Goal: Task Accomplishment & Management: Use online tool/utility

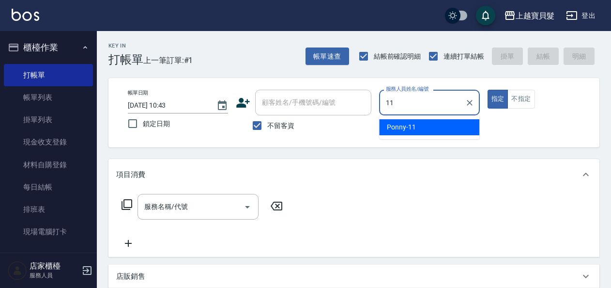
type input "Ponny-11"
type button "true"
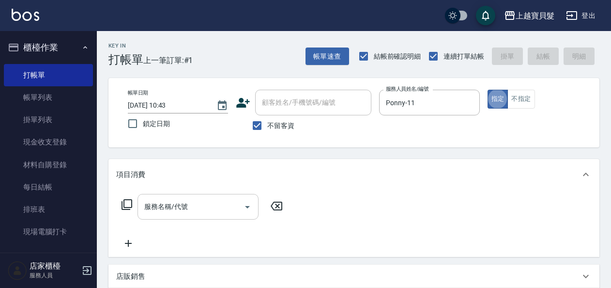
click at [164, 209] on input "服務名稱/代號" at bounding box center [191, 206] width 98 height 17
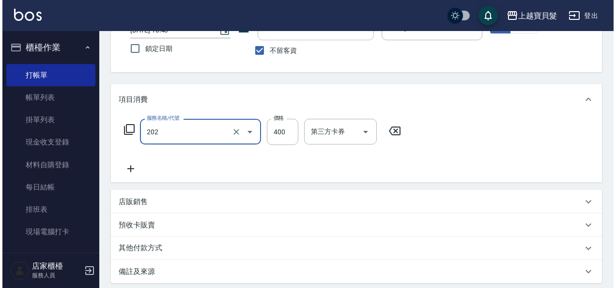
scroll to position [145, 0]
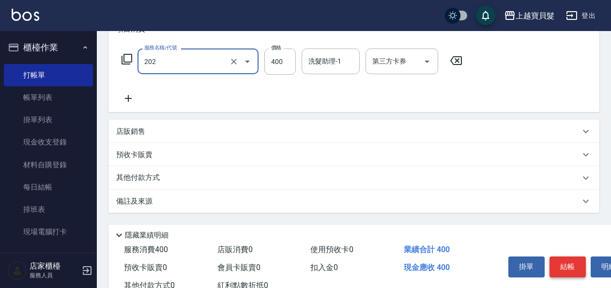
type input "剪髮(202)"
click at [574, 268] on button "結帳" at bounding box center [568, 266] width 36 height 20
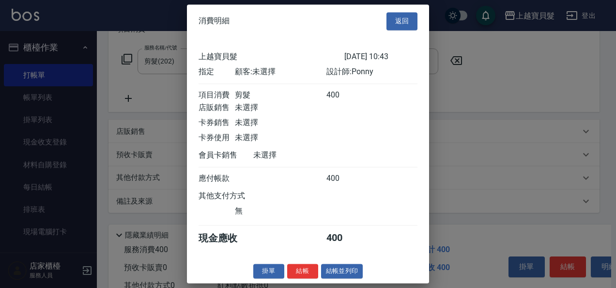
scroll to position [2, 0]
drag, startPoint x: 330, startPoint y: 263, endPoint x: 338, endPoint y: 269, distance: 10.5
click at [338, 269] on div "消費明細 返回 上越寶貝髮 [DATE] 10:43 指定 顧客: 未選擇 設計師: Ponny 項目消費 剪髮 400 店販銷售 未選擇 卡券銷售 未選擇 …" at bounding box center [308, 143] width 242 height 278
click at [346, 275] on button "結帳並列印" at bounding box center [342, 270] width 42 height 15
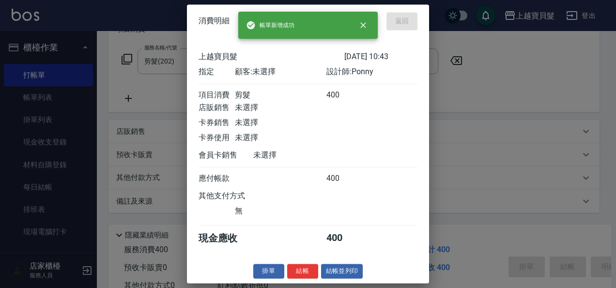
type input "[DATE] 12:54"
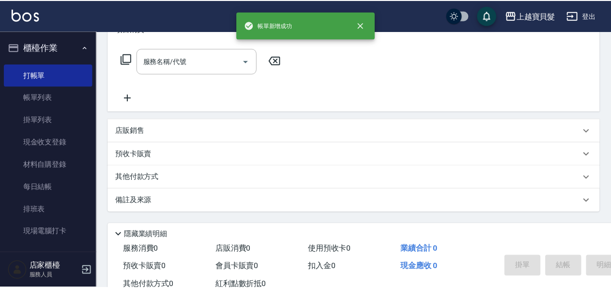
scroll to position [0, 0]
